Goal: Information Seeking & Learning: Learn about a topic

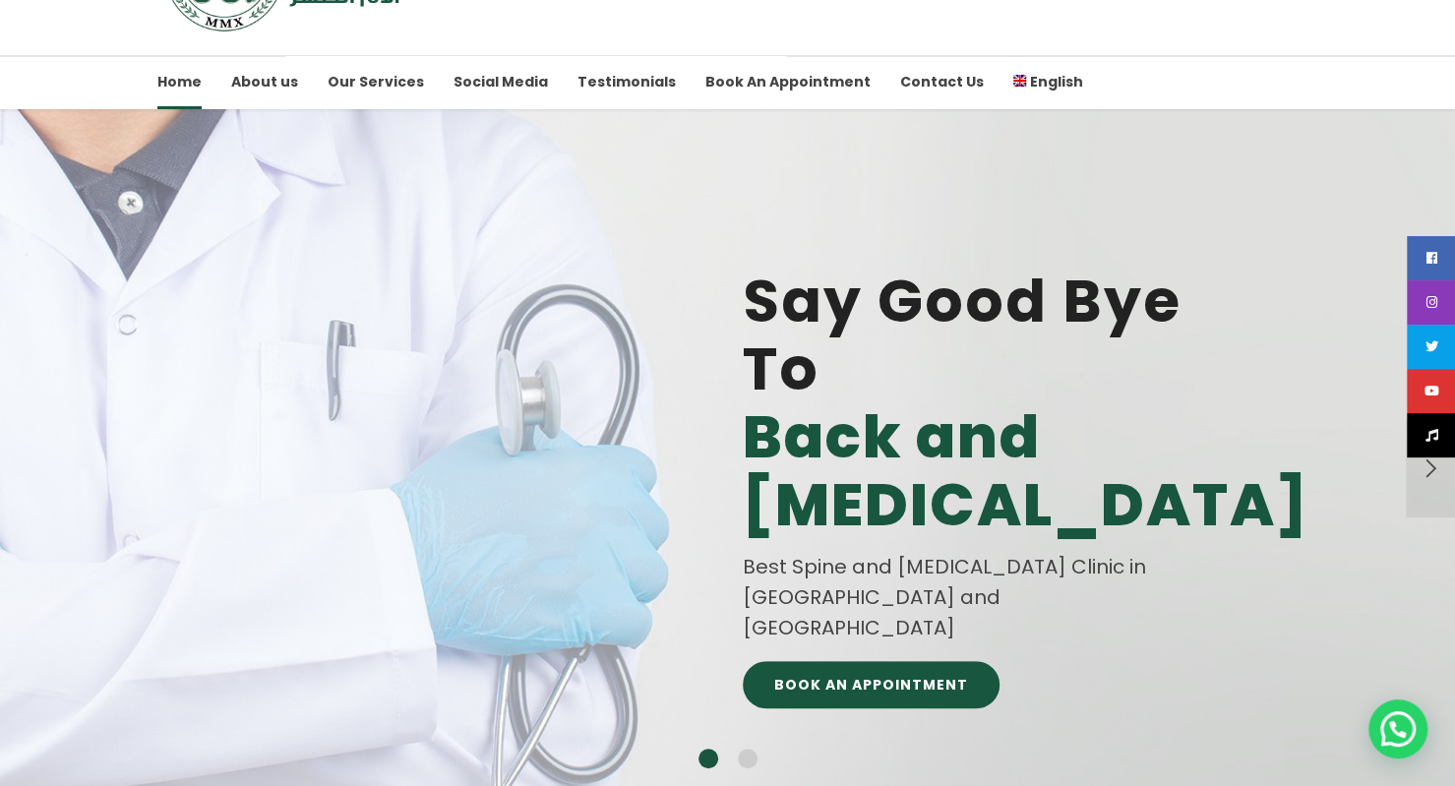
scroll to position [85, 0]
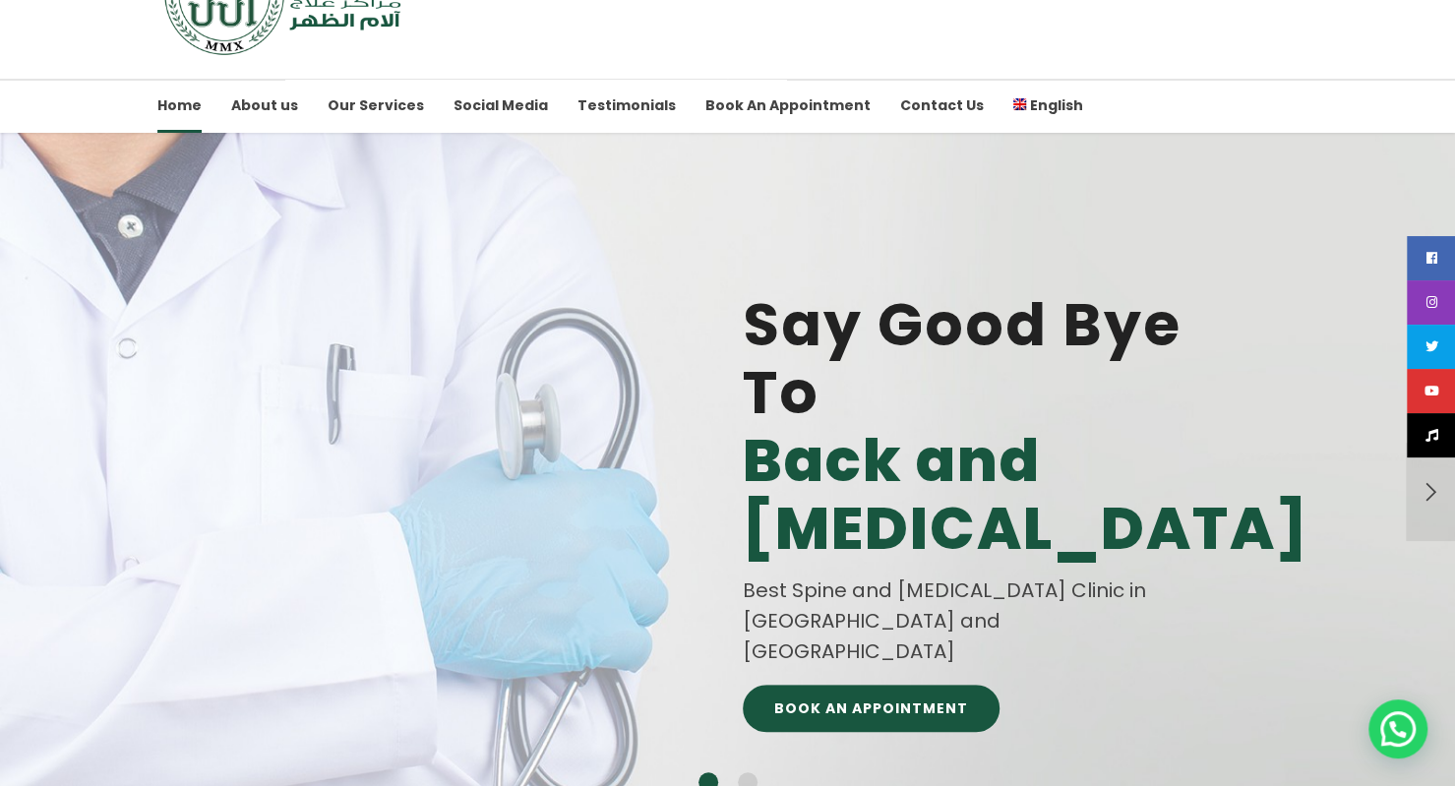
click at [608, 99] on link "Testimonials" at bounding box center [627, 106] width 98 height 54
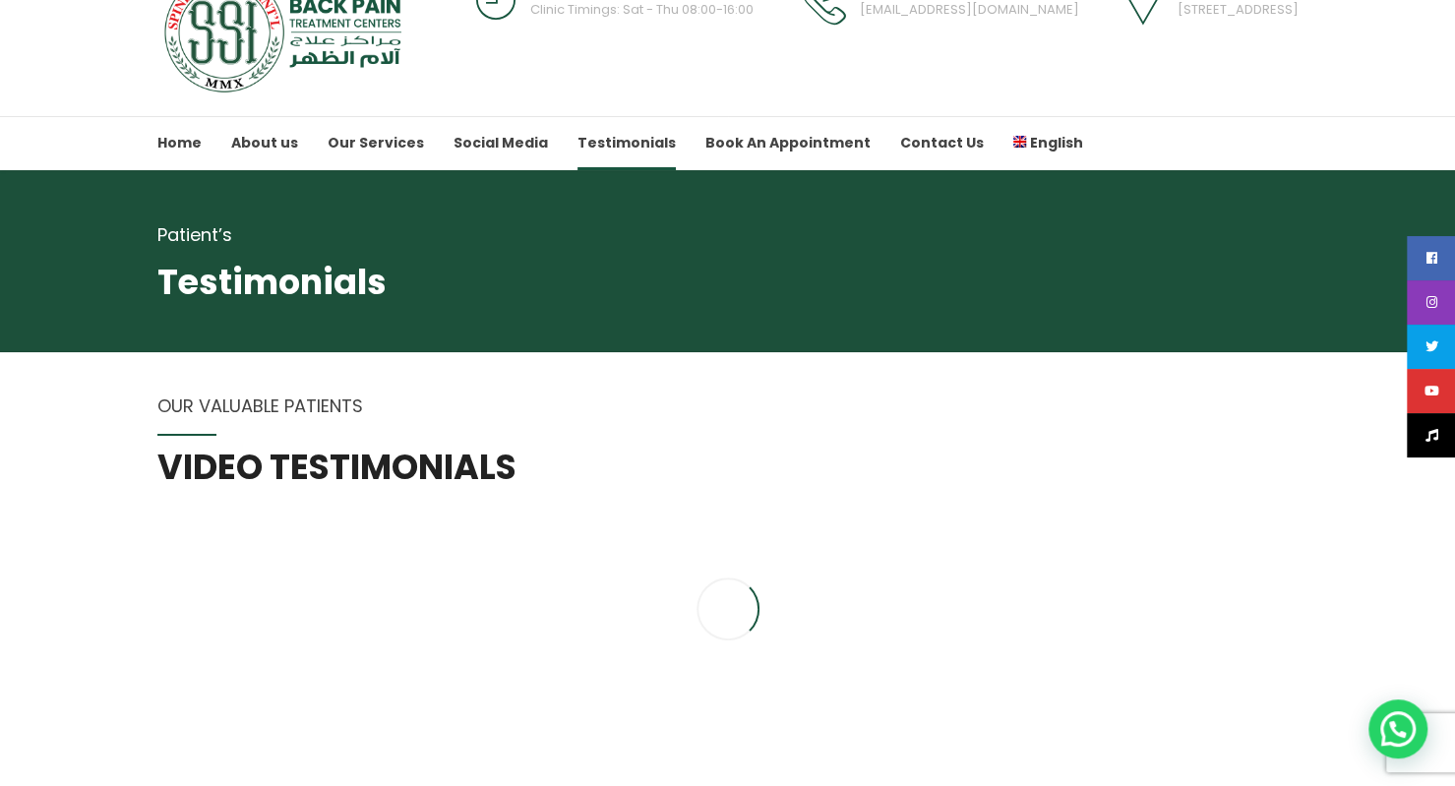
scroll to position [45, 0]
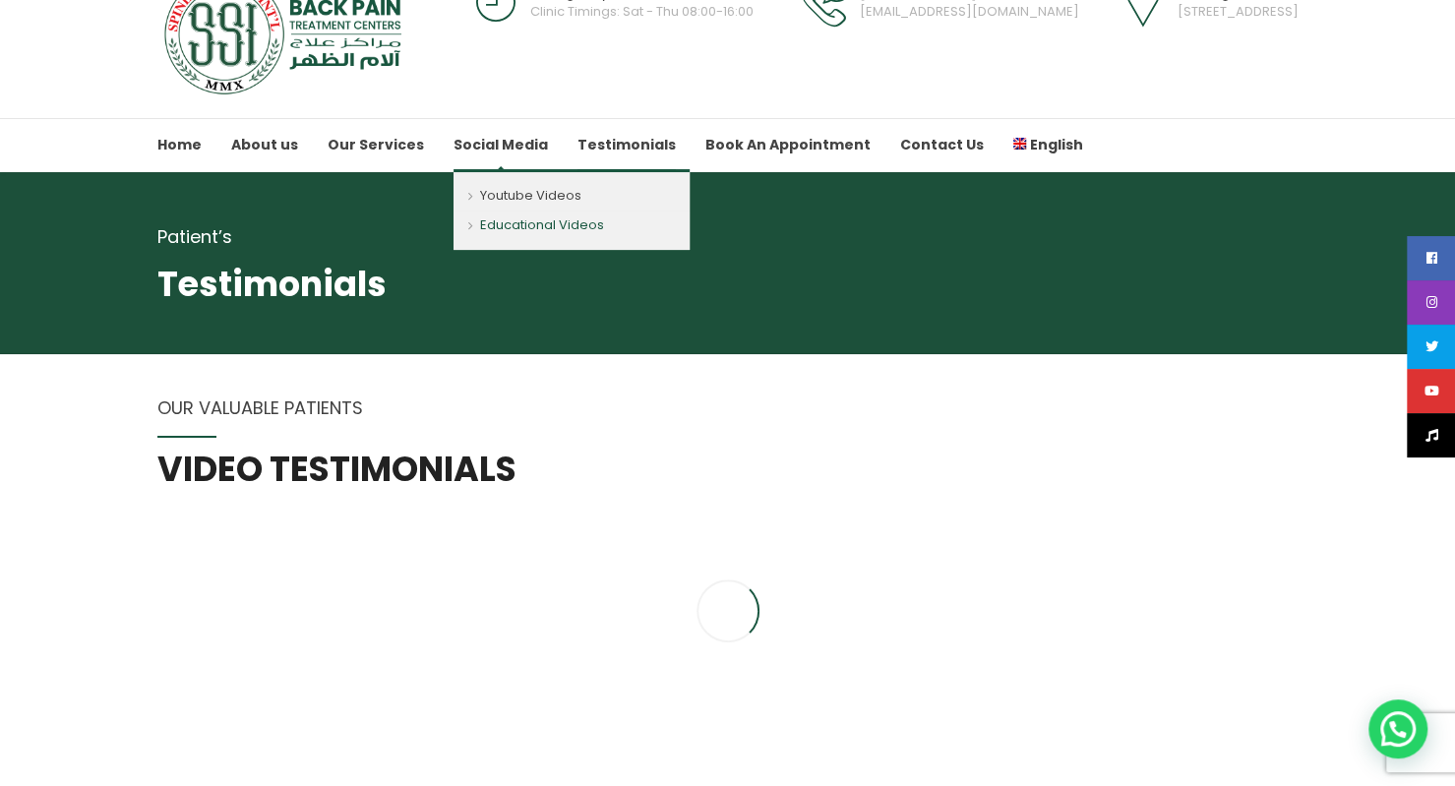
click at [510, 225] on link "Educational Videos" at bounding box center [572, 230] width 236 height 38
click at [468, 224] on link "Educational Videos" at bounding box center [572, 230] width 236 height 38
click at [464, 225] on link "Educational Videos" at bounding box center [572, 230] width 236 height 38
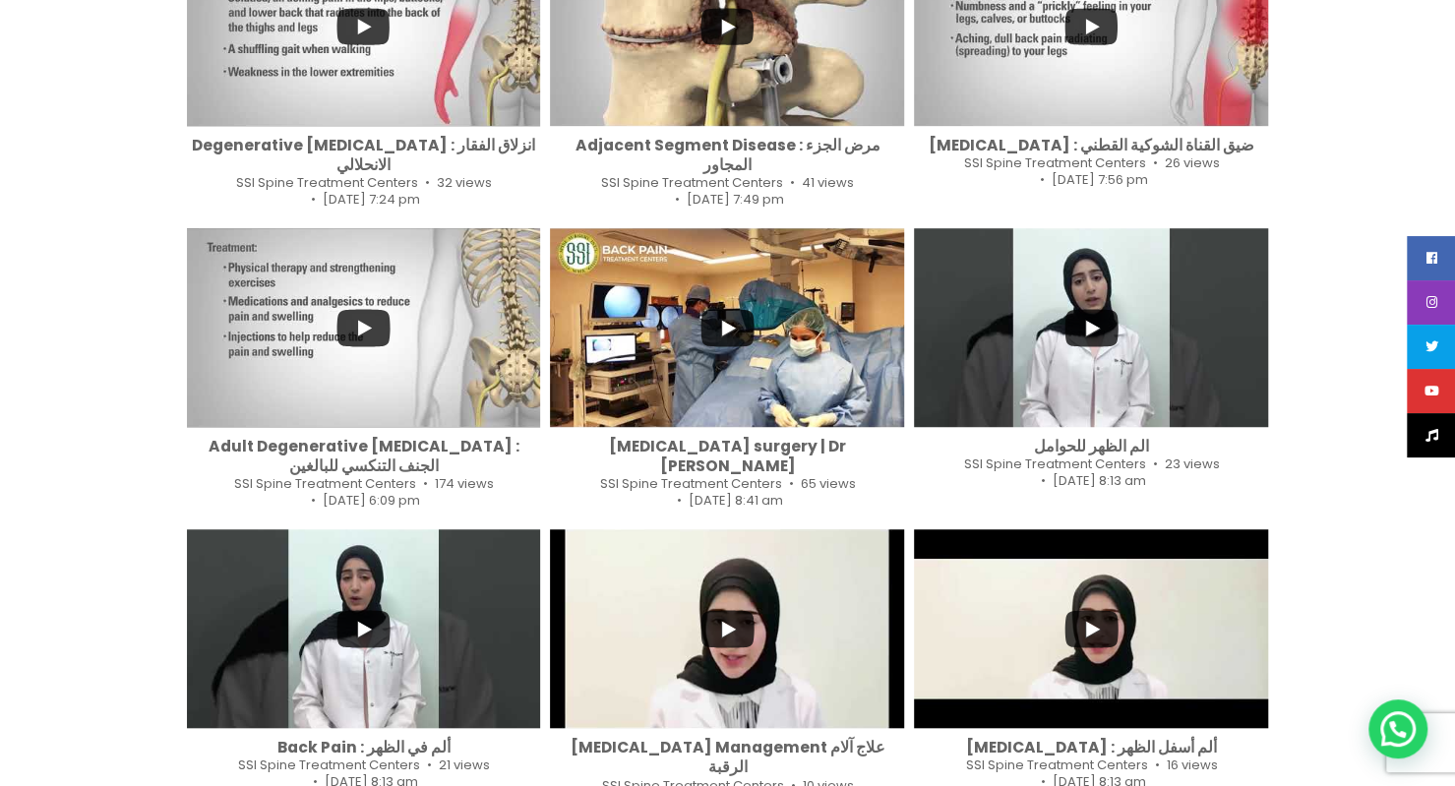
scroll to position [628, 0]
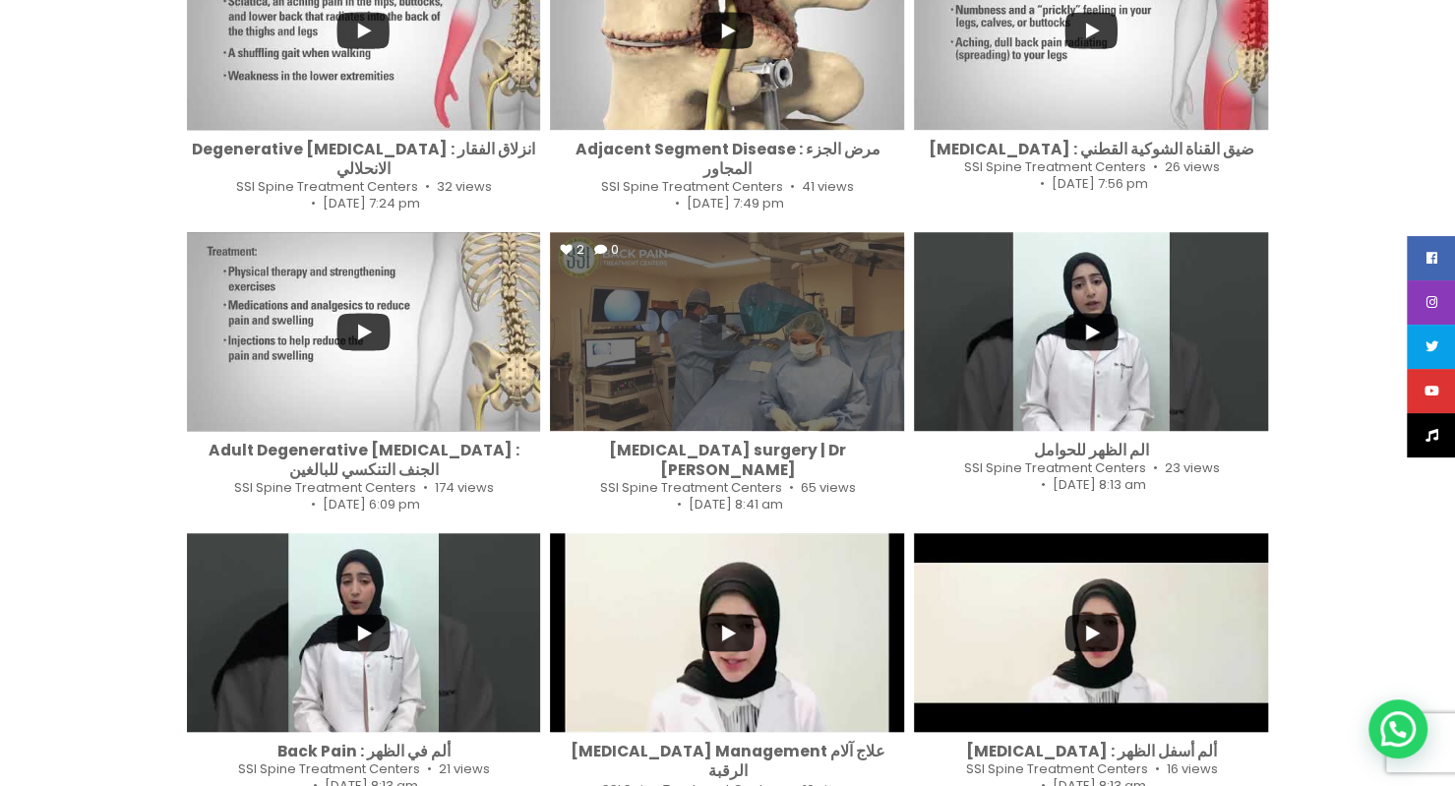
click at [724, 351] on div "2 0" at bounding box center [727, 331] width 354 height 199
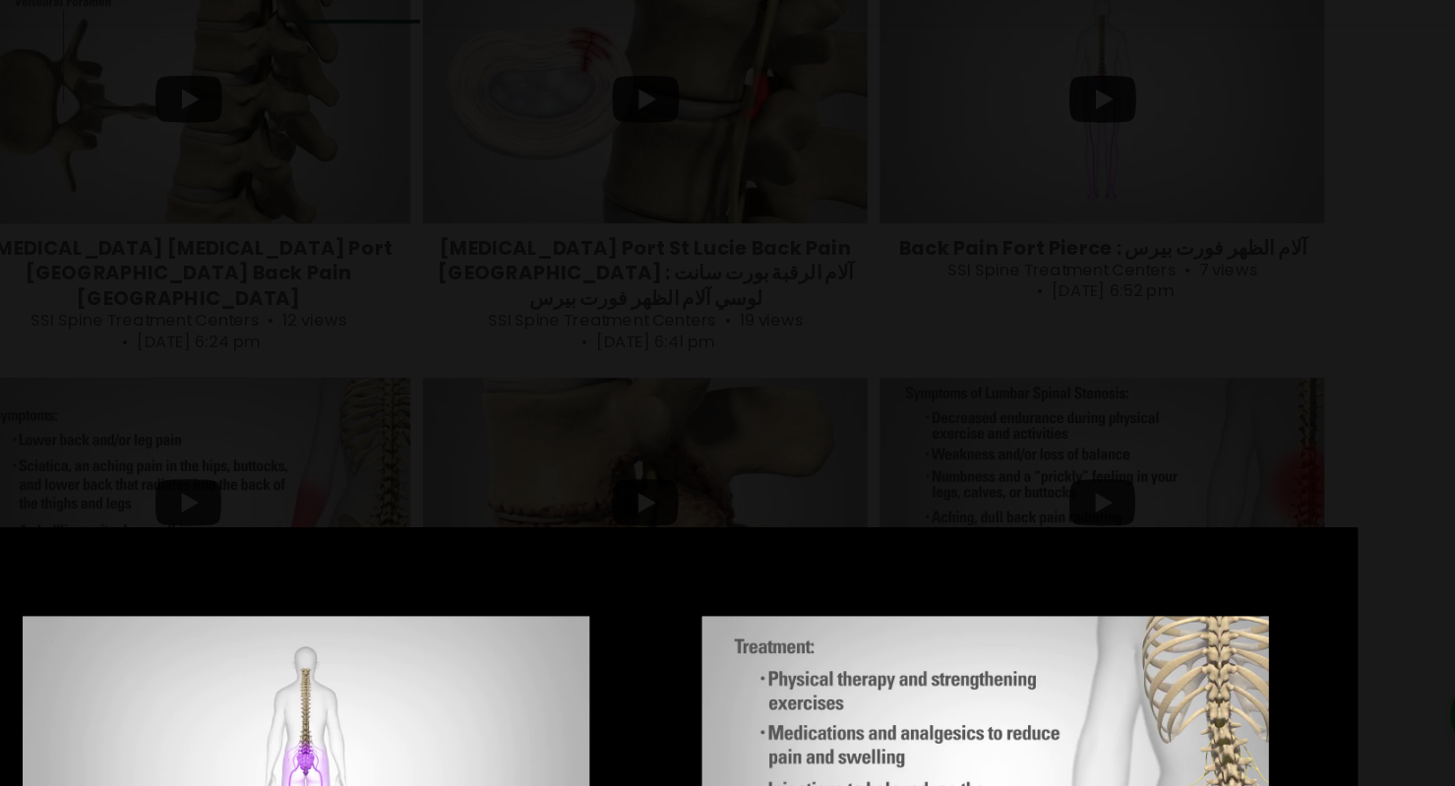
scroll to position [120, 0]
